Goal: Information Seeking & Learning: Compare options

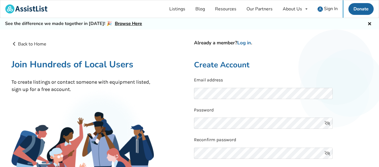
scroll to position [28, 0]
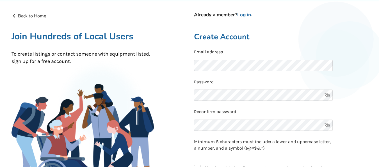
click at [227, 112] on p "Reconfirm password" at bounding box center [280, 112] width 173 height 6
click at [329, 125] on icon at bounding box center [327, 125] width 11 height 11
click at [249, 15] on link "Log in" at bounding box center [244, 15] width 14 height 6
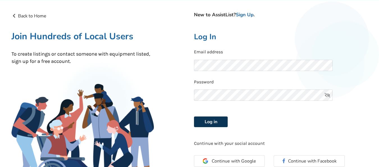
click at [219, 120] on button "Log in" at bounding box center [211, 121] width 34 height 11
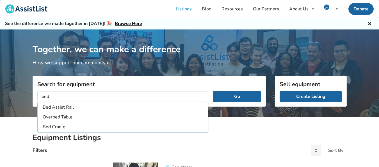
click at [111, 104] on li "Bed Assist Rail" at bounding box center [123, 107] width 168 height 9
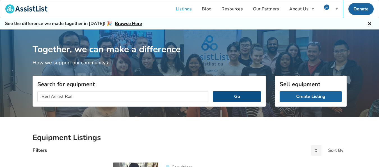
click at [235, 96] on button "Go" at bounding box center [237, 96] width 48 height 11
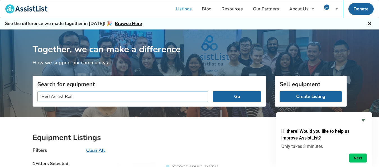
click at [82, 96] on input "Bed Assist Rail" at bounding box center [122, 96] width 171 height 11
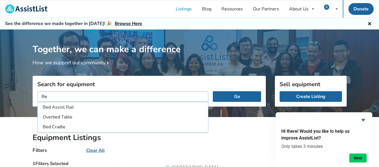
type input "B"
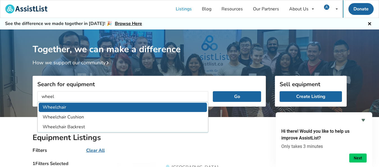
click at [67, 104] on li "Wheelchair" at bounding box center [123, 107] width 168 height 9
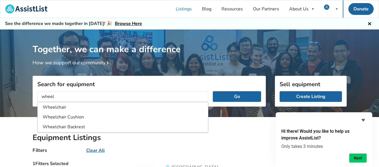
type input "Wheelchair"
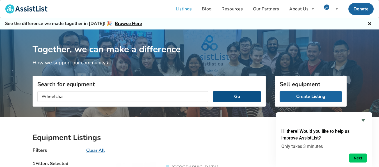
click at [235, 98] on button "Go" at bounding box center [237, 96] width 48 height 11
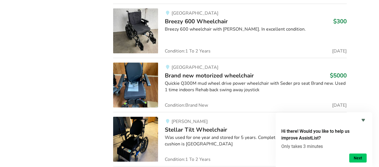
scroll to position [864, 0]
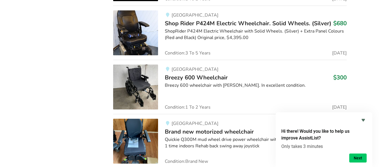
click at [136, 78] on img at bounding box center [135, 87] width 45 height 45
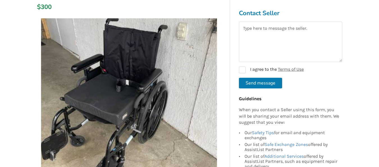
scroll to position [140, 0]
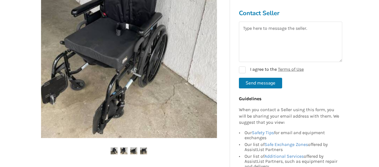
click at [123, 151] on img at bounding box center [123, 150] width 7 height 7
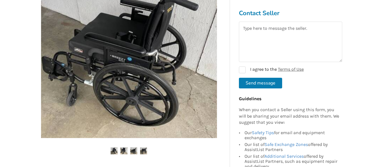
click at [134, 151] on img at bounding box center [133, 150] width 7 height 7
click at [143, 149] on img at bounding box center [143, 150] width 7 height 7
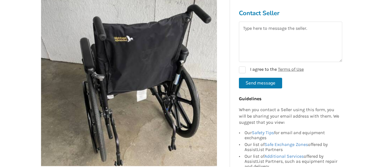
scroll to position [168, 0]
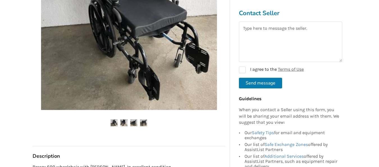
click at [112, 121] on img at bounding box center [114, 122] width 7 height 7
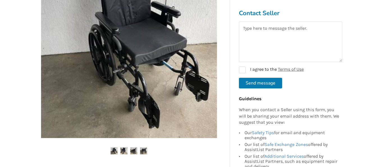
scroll to position [84, 0]
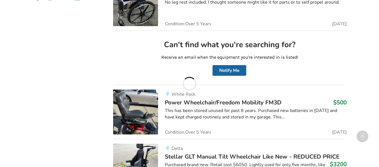
scroll to position [40, 0]
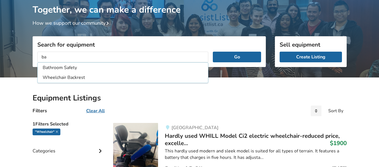
type input "b"
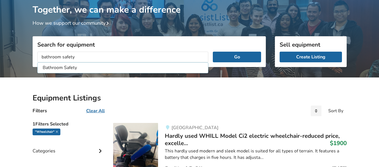
click at [213, 52] on button "Go" at bounding box center [237, 57] width 48 height 11
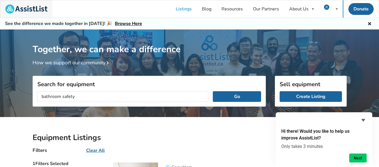
scroll to position [601, 0]
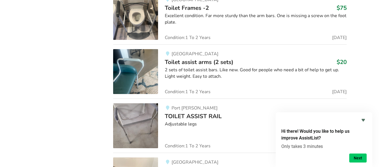
scroll to position [40, 0]
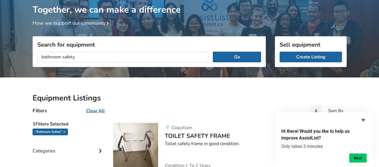
click at [79, 56] on input "bathroom safety" at bounding box center [122, 57] width 171 height 11
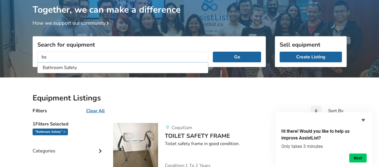
type input "b"
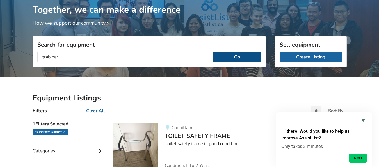
click at [227, 59] on button "Go" at bounding box center [237, 57] width 48 height 11
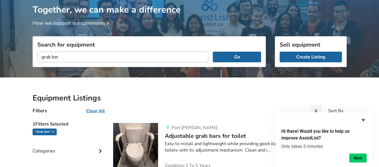
click at [64, 57] on input "grab bar" at bounding box center [122, 57] width 171 height 11
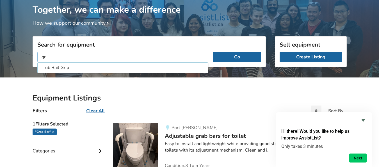
type input "g"
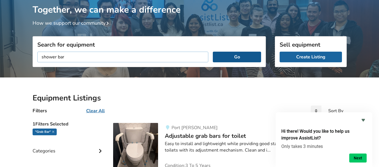
type input "shower bar"
click at [231, 59] on button "Go" at bounding box center [237, 57] width 48 height 11
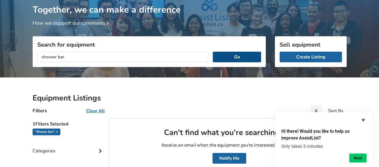
scroll to position [152, 0]
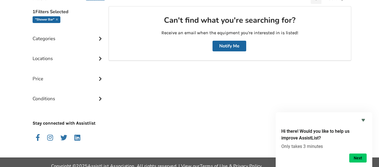
click at [99, 38] on icon at bounding box center [100, 38] width 6 height 5
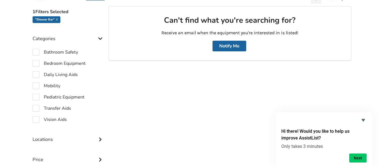
scroll to position [40, 0]
